Goal: Find contact information: Obtain details needed to contact an individual or organization

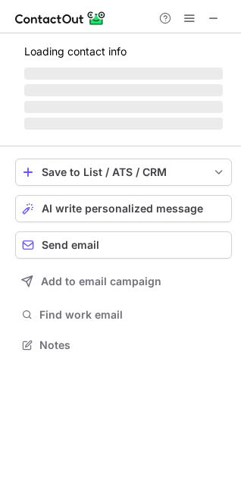
scroll to position [344, 241]
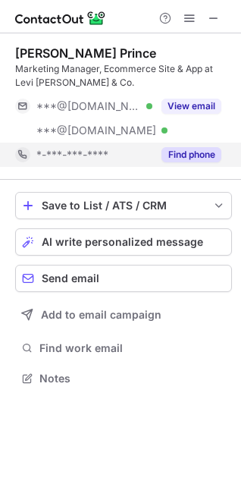
scroll to position [368, 241]
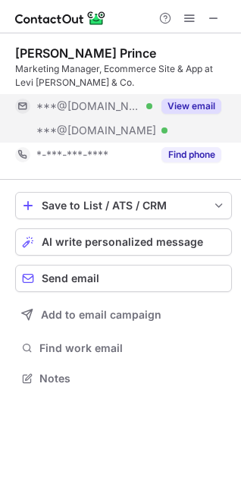
click at [200, 108] on button "View email" at bounding box center [192, 106] width 60 height 15
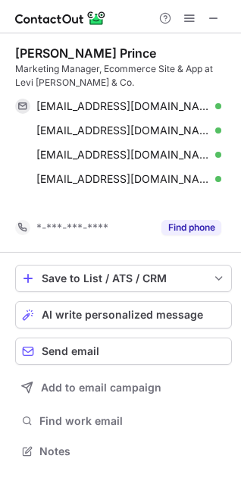
scroll to position [417, 241]
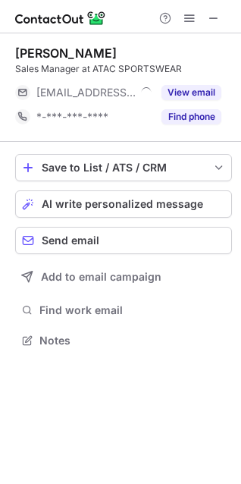
scroll to position [330, 241]
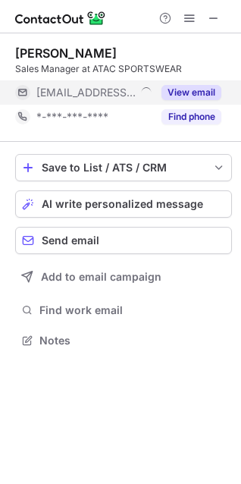
click at [190, 90] on button "View email" at bounding box center [192, 92] width 60 height 15
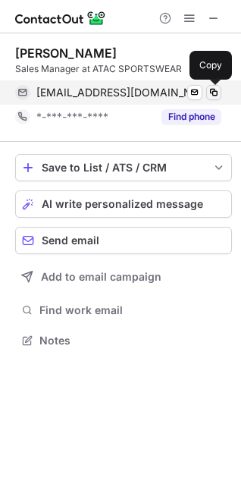
click at [212, 94] on span at bounding box center [214, 93] width 12 height 12
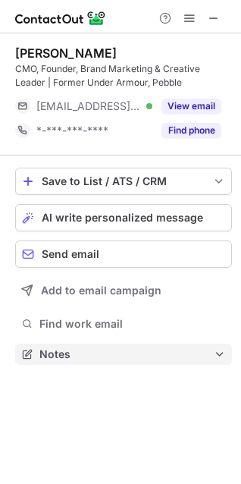
scroll to position [344, 241]
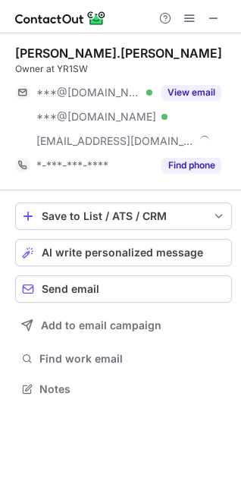
scroll to position [379, 241]
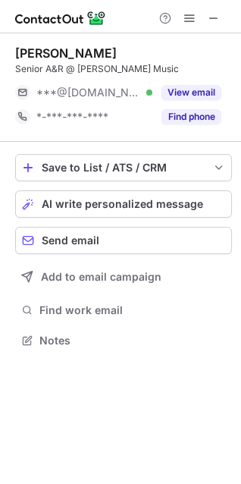
scroll to position [330, 241]
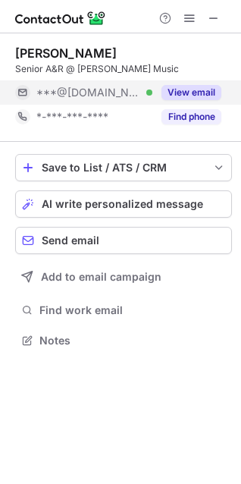
click at [191, 90] on button "View email" at bounding box center [192, 92] width 60 height 15
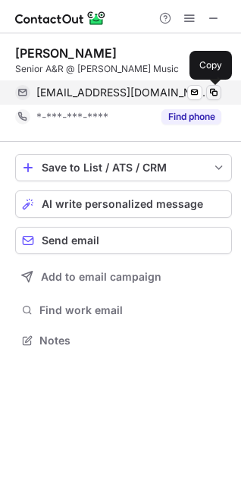
click at [218, 92] on span at bounding box center [214, 93] width 12 height 12
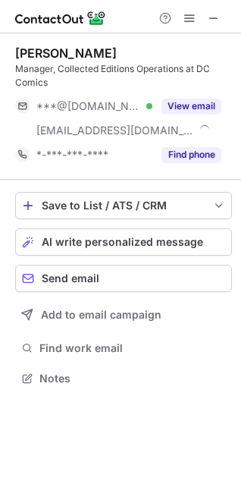
scroll to position [368, 241]
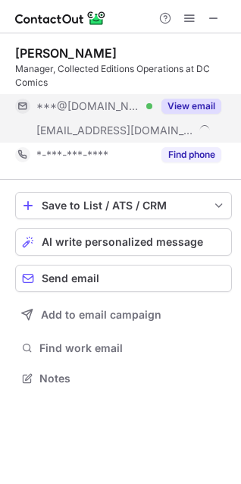
click at [196, 101] on button "View email" at bounding box center [192, 106] width 60 height 15
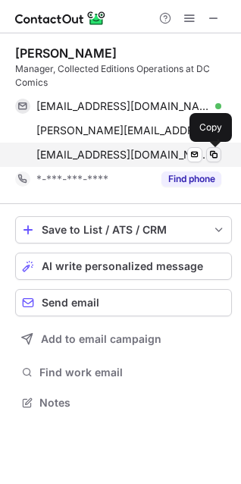
click at [217, 155] on span at bounding box center [214, 155] width 12 height 12
